Goal: Task Accomplishment & Management: Use online tool/utility

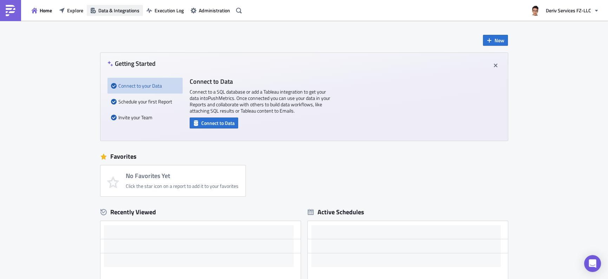
click at [121, 10] on span "Data & Integrations" at bounding box center [118, 10] width 41 height 7
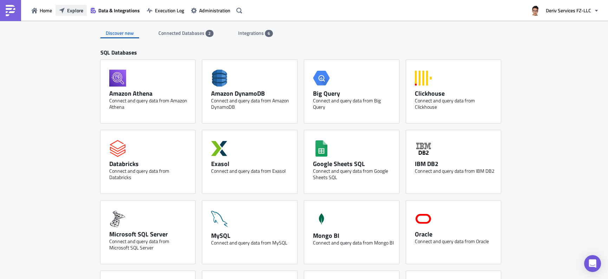
click at [73, 12] on span "Explore" at bounding box center [75, 10] width 16 height 7
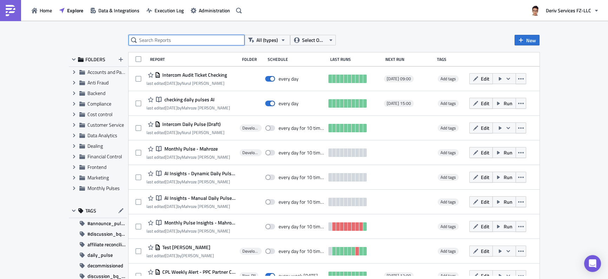
click at [205, 38] on input "text" at bounding box center [187, 40] width 116 height 11
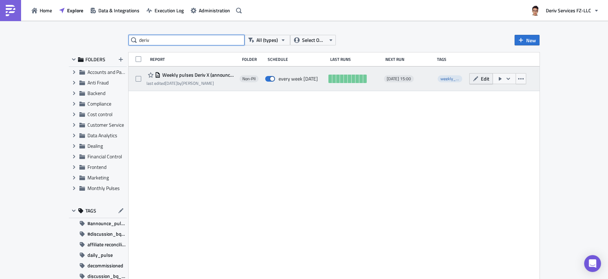
type input "deriv"
click at [475, 80] on icon "button" at bounding box center [476, 79] width 6 height 6
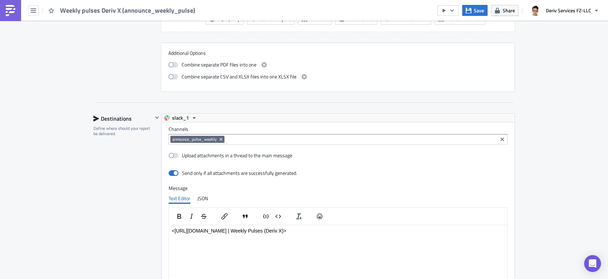
scroll to position [542, 0]
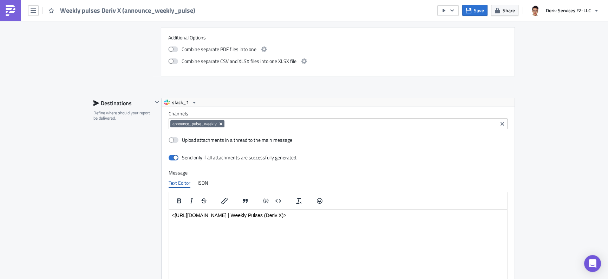
click at [221, 123] on icon "Remove Tag" at bounding box center [220, 123] width 3 height 3
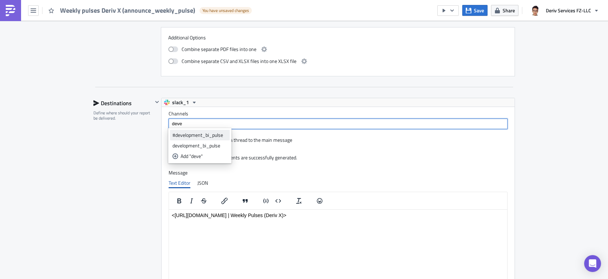
type input "deve"
click at [203, 133] on div "#development_bi_pulse" at bounding box center [200, 134] width 55 height 7
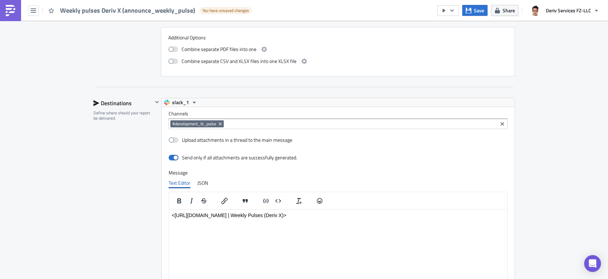
click at [126, 173] on div "Destinations Define where should your report be delivered." at bounding box center [122, 218] width 59 height 241
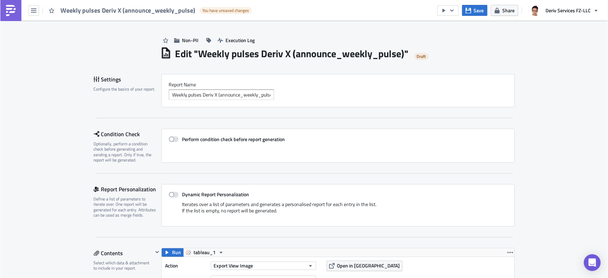
scroll to position [729, 0]
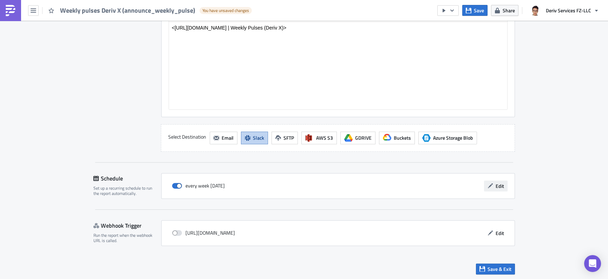
click at [498, 186] on span "Edit" at bounding box center [500, 185] width 8 height 7
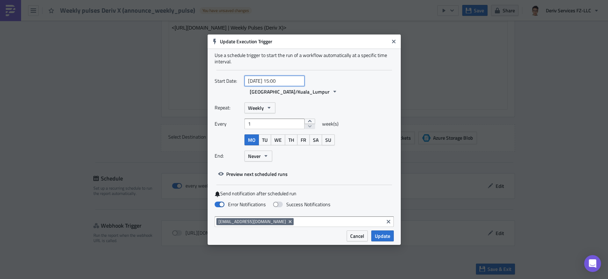
click at [280, 86] on input "[DATE] 15:00" at bounding box center [275, 81] width 60 height 11
select select "1"
select select "2025"
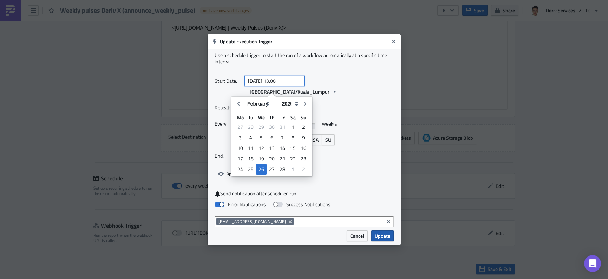
type input "[DATE] 13:00"
click at [381, 232] on span "Update" at bounding box center [382, 235] width 15 height 7
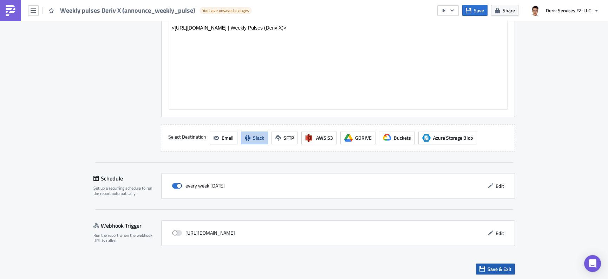
click at [507, 266] on span "Save & Exit" at bounding box center [500, 268] width 24 height 7
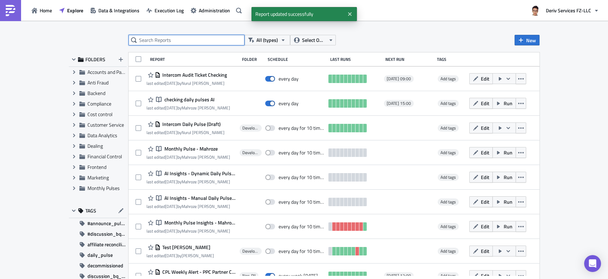
click at [188, 43] on input "text" at bounding box center [187, 40] width 116 height 11
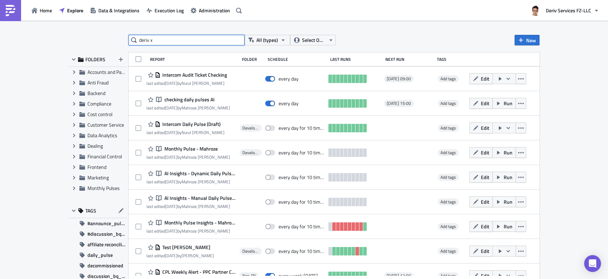
type input "deriv x"
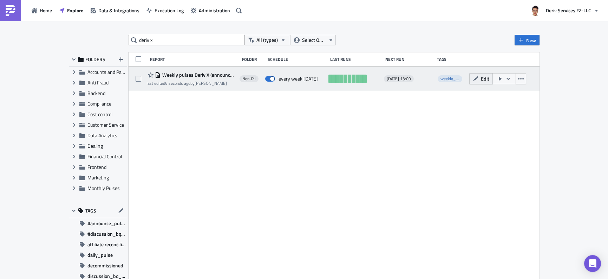
click at [475, 80] on icon "button" at bounding box center [476, 79] width 6 height 6
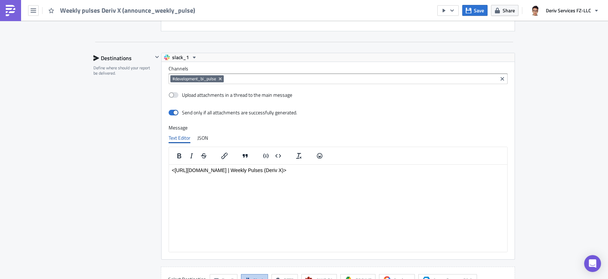
scroll to position [729, 0]
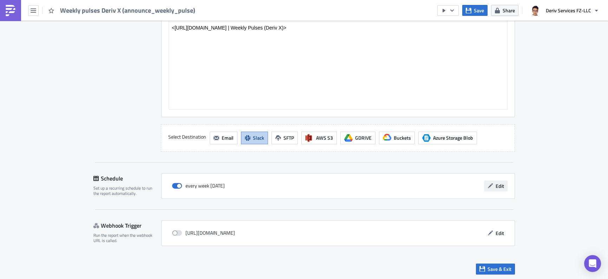
click at [496, 182] on span "Edit" at bounding box center [500, 185] width 8 height 7
